Goal: Information Seeking & Learning: Learn about a topic

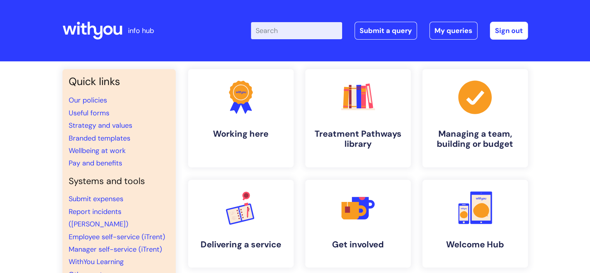
click at [282, 35] on input "Enter your search term here..." at bounding box center [296, 30] width 91 height 17
type input "advertsing a job role"
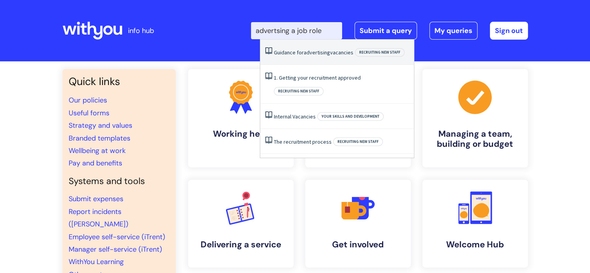
click at [305, 54] on span "advertising" at bounding box center [317, 52] width 26 height 7
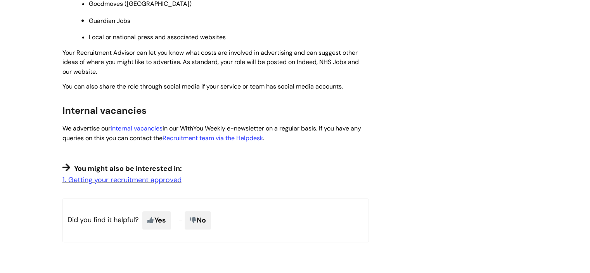
scroll to position [427, 0]
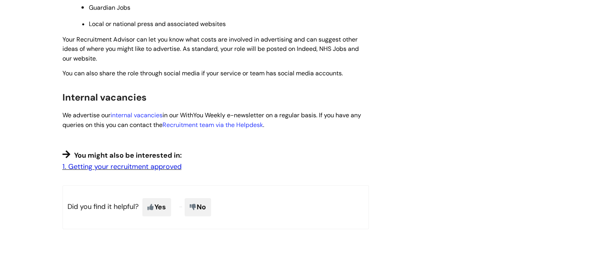
click at [166, 166] on link "1. Getting your recruitment approved" at bounding box center [121, 166] width 119 height 9
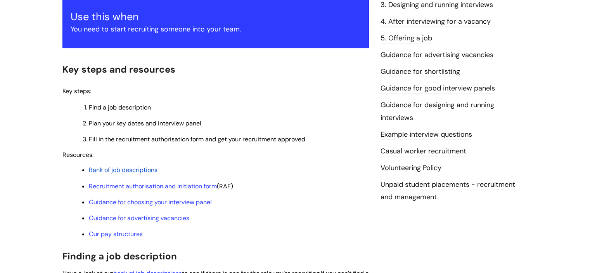
scroll to position [194, 0]
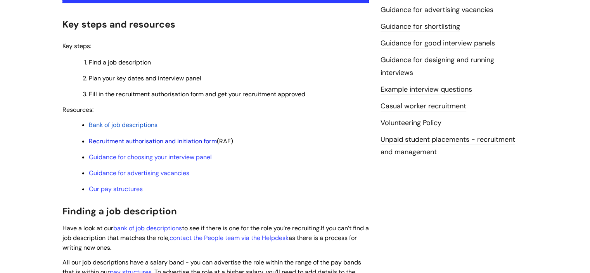
click at [177, 144] on link "Recruitment authorisation and initiation form" at bounding box center [153, 141] width 128 height 8
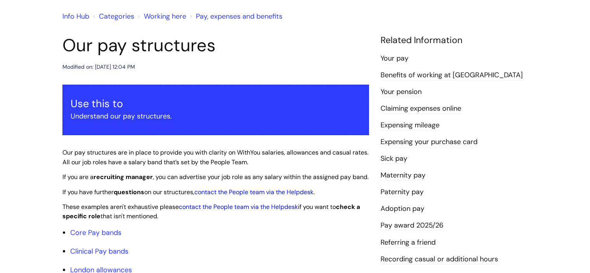
scroll to position [155, 0]
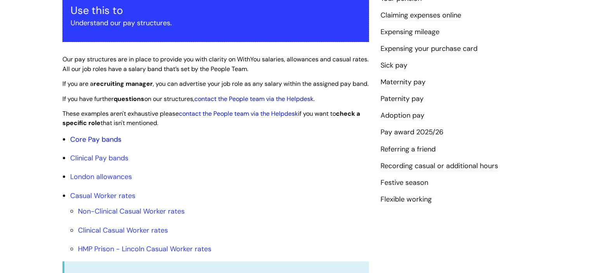
click at [87, 144] on link "Core Pay bands" at bounding box center [95, 139] width 51 height 9
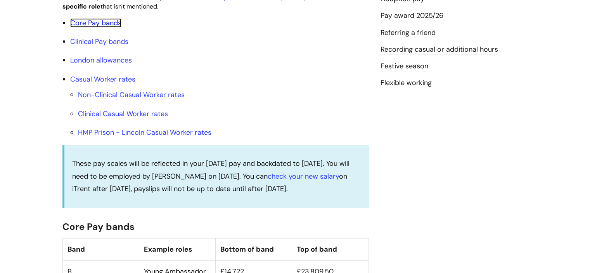
scroll to position [155, 0]
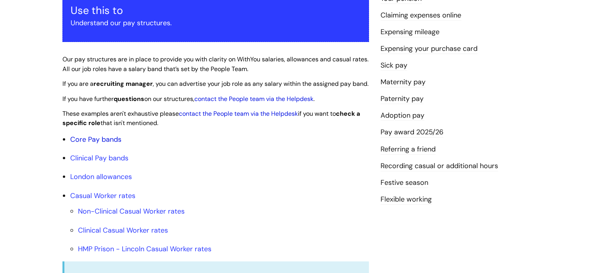
click at [111, 144] on link "Core Pay bands" at bounding box center [95, 139] width 51 height 9
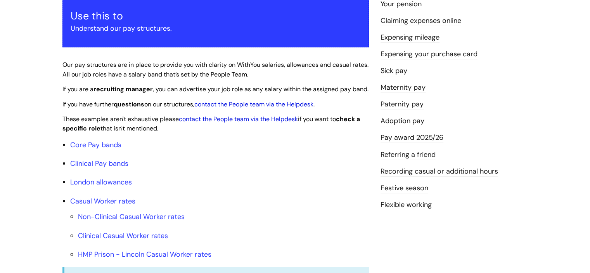
scroll to position [155, 0]
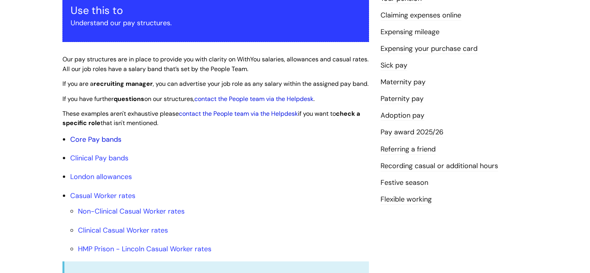
click at [113, 144] on link "Core Pay bands" at bounding box center [95, 139] width 51 height 9
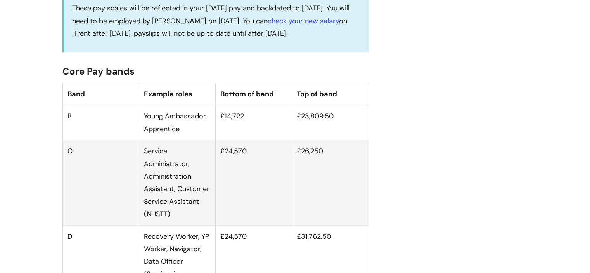
scroll to position [504, 0]
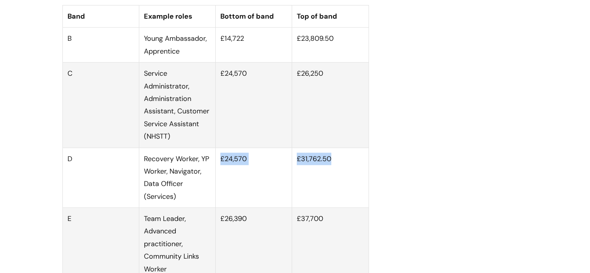
drag, startPoint x: 220, startPoint y: 167, endPoint x: 335, endPoint y: 163, distance: 114.5
click at [335, 163] on tr "D Recovery Worker, YP Worker, Navigator, Data Officer (Services) £24,570 £31,76…" at bounding box center [215, 177] width 306 height 60
copy tr "£24,570 £31,762.50"
